Goal: Check status

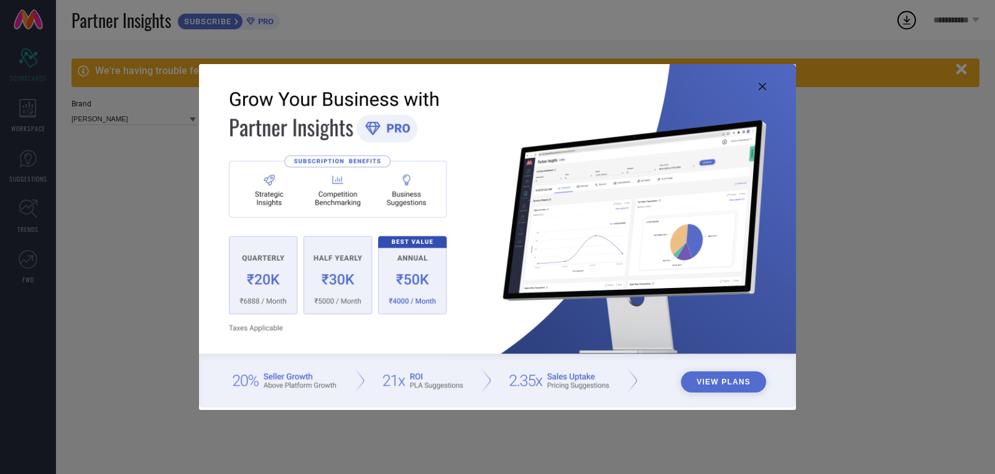
type input "All"
click at [760, 85] on icon at bounding box center [762, 86] width 7 height 7
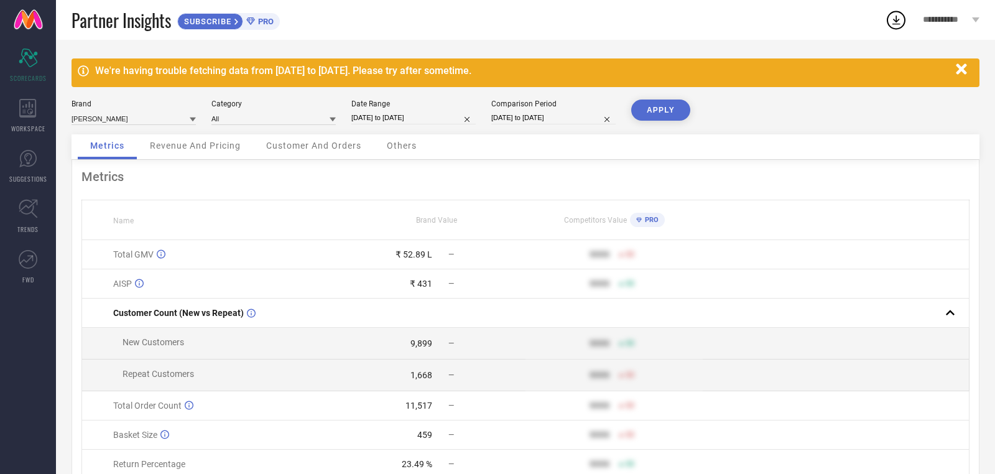
click at [435, 123] on input "[DATE] to [DATE]" at bounding box center [413, 117] width 124 height 13
select select "6"
select select "2025"
select select "7"
select select "2025"
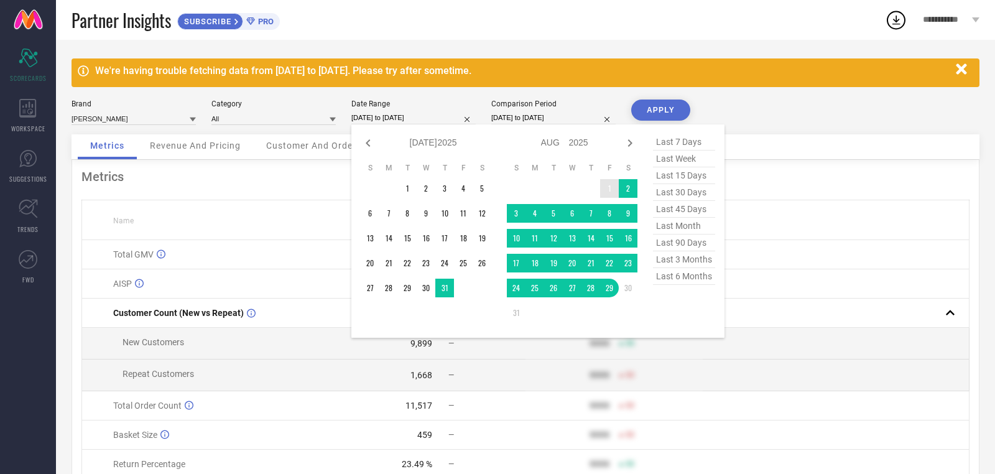
click at [611, 185] on td "1" at bounding box center [609, 188] width 19 height 19
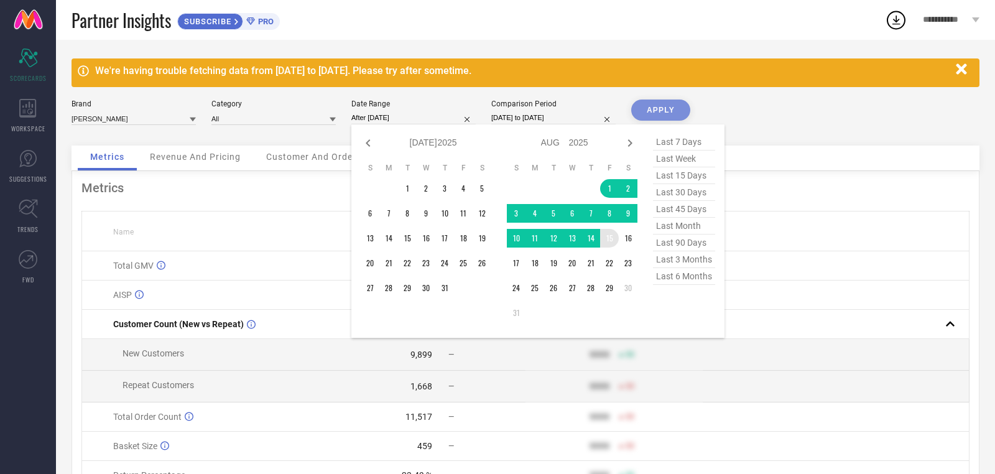
type input "[DATE] to [DATE]"
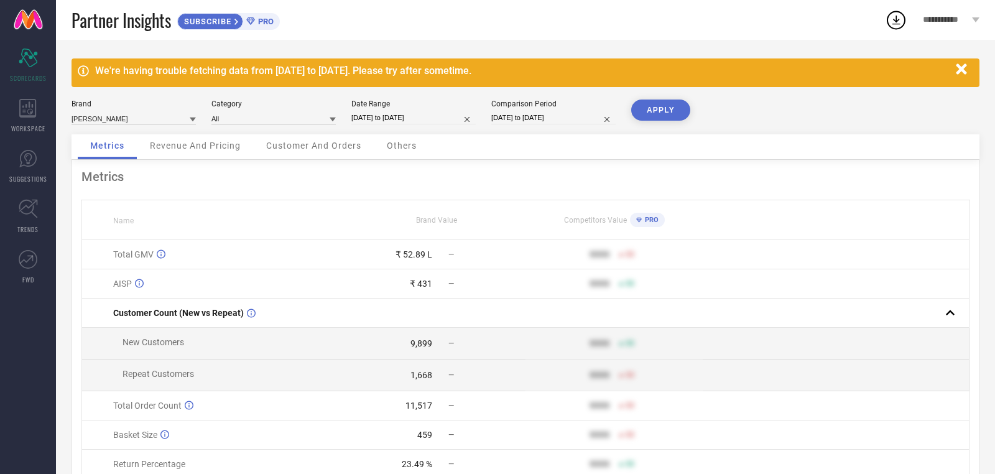
click at [667, 118] on button "APPLY" at bounding box center [660, 110] width 59 height 21
click at [492, 114] on input "[DATE] to [DATE]" at bounding box center [553, 117] width 124 height 13
select select "6"
select select "2024"
select select "7"
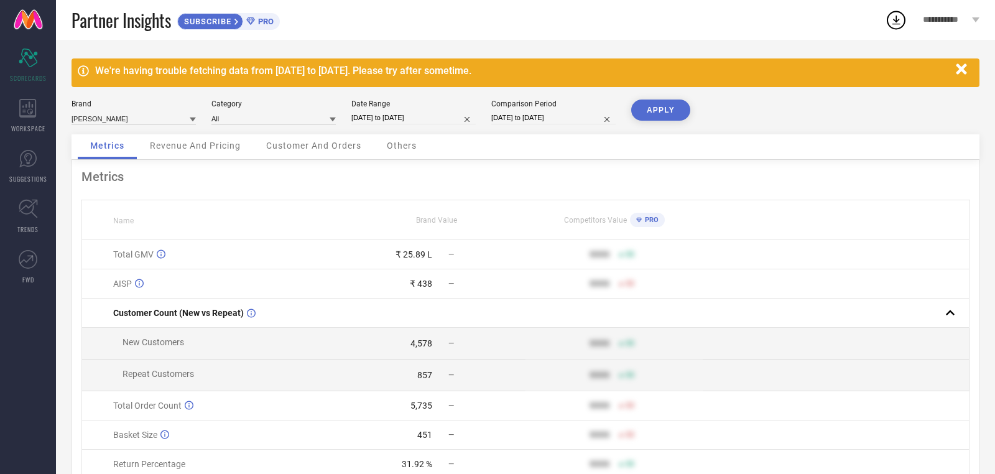
select select "2024"
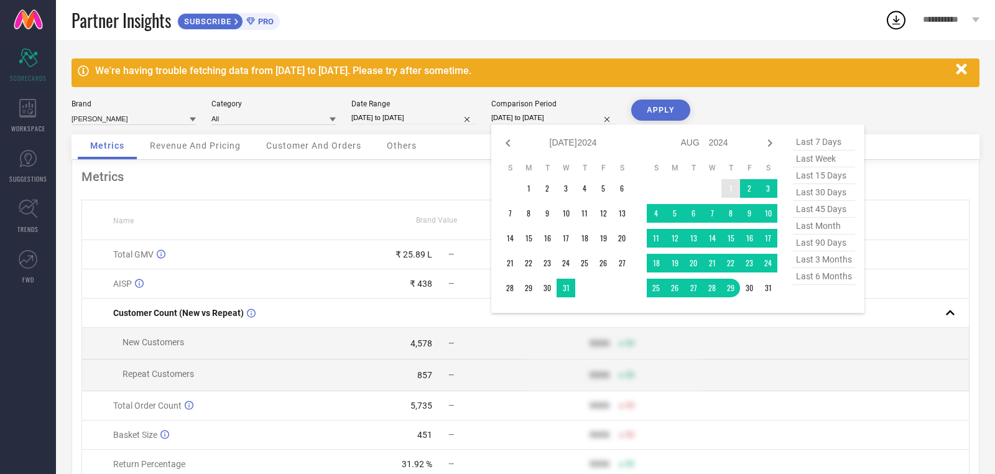
click at [728, 181] on td "1" at bounding box center [730, 188] width 19 height 19
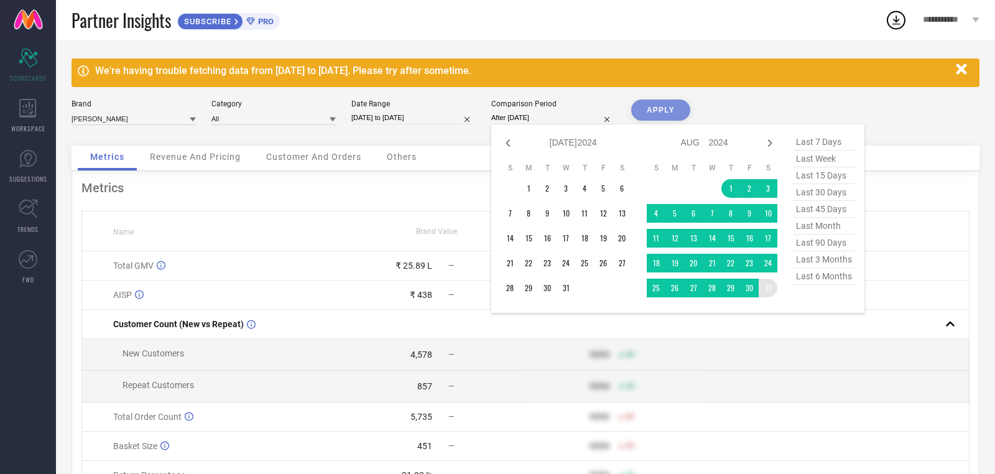
type input "[DATE] to [DATE]"
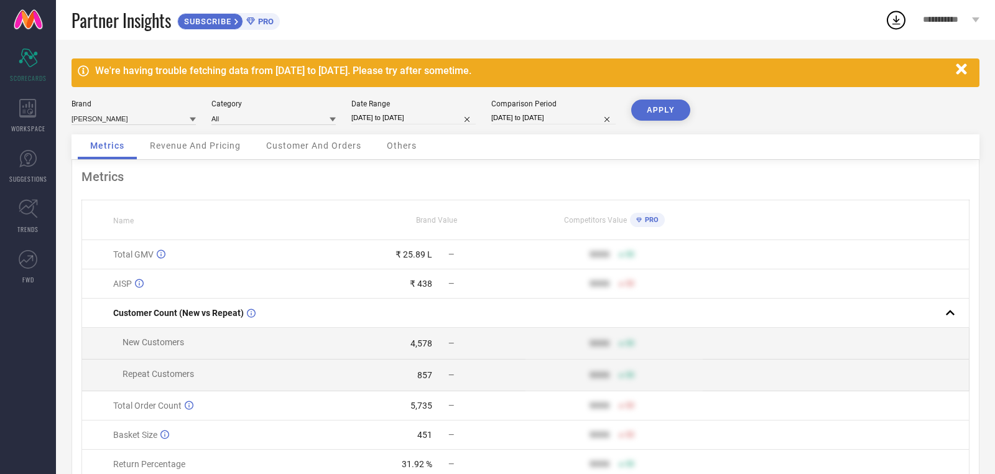
click at [663, 111] on button "APPLY" at bounding box center [660, 110] width 59 height 21
click at [417, 111] on input "[DATE] to [DATE]" at bounding box center [413, 117] width 124 height 13
select select "7"
select select "2025"
select select "8"
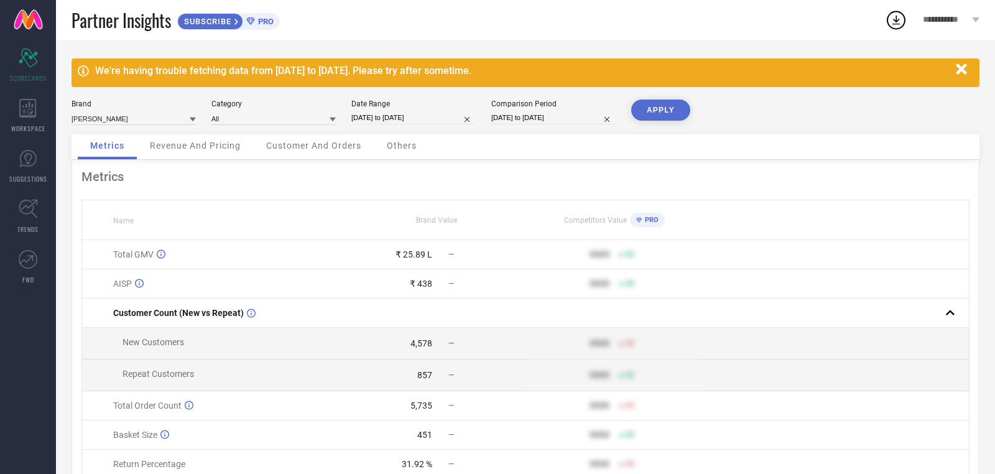
select select "2025"
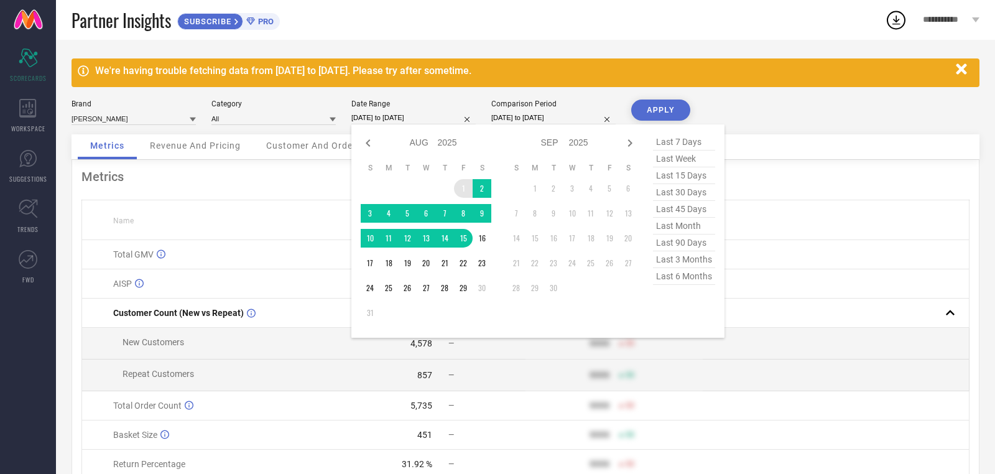
click at [459, 193] on td "1" at bounding box center [463, 188] width 19 height 19
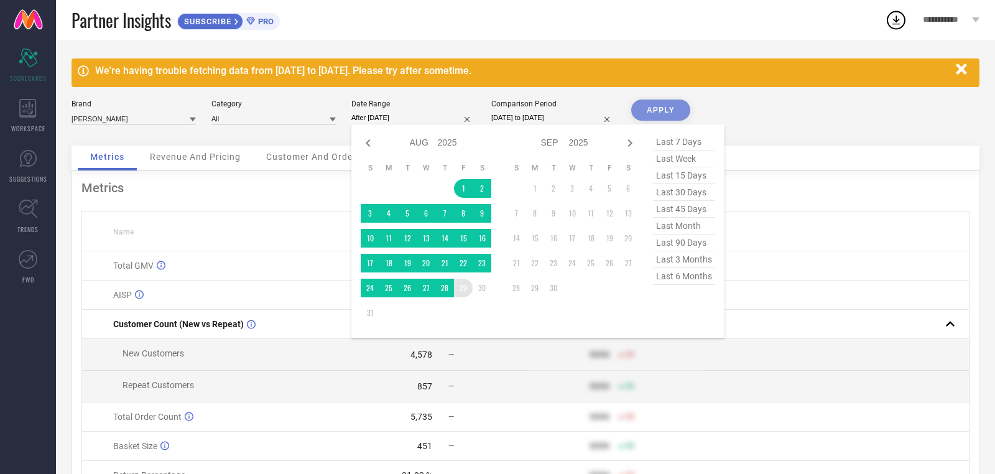
type input "[DATE] to [DATE]"
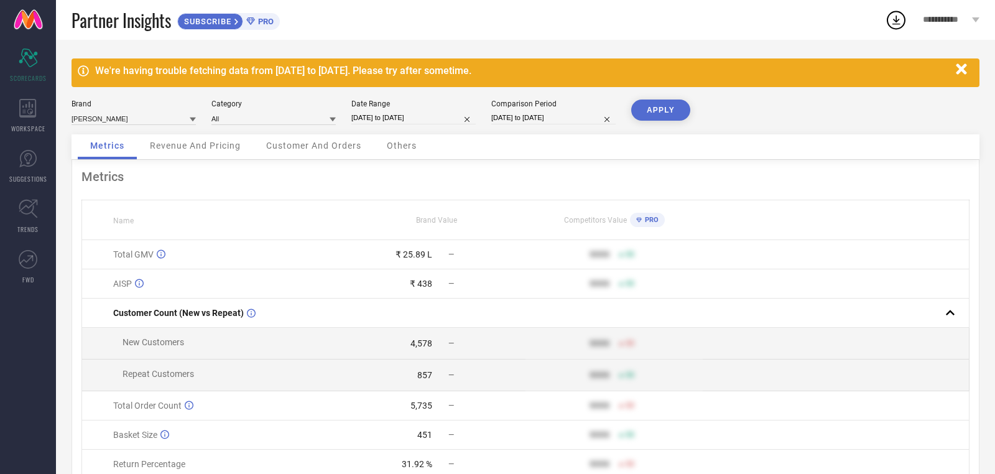
click at [634, 111] on button "APPLY" at bounding box center [660, 110] width 59 height 21
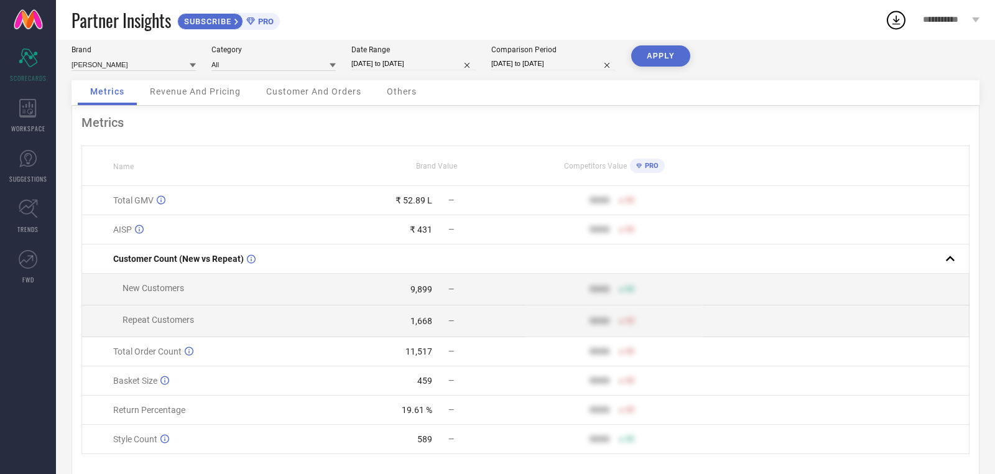
scroll to position [67, 0]
